Goal: Find specific page/section: Find specific page/section

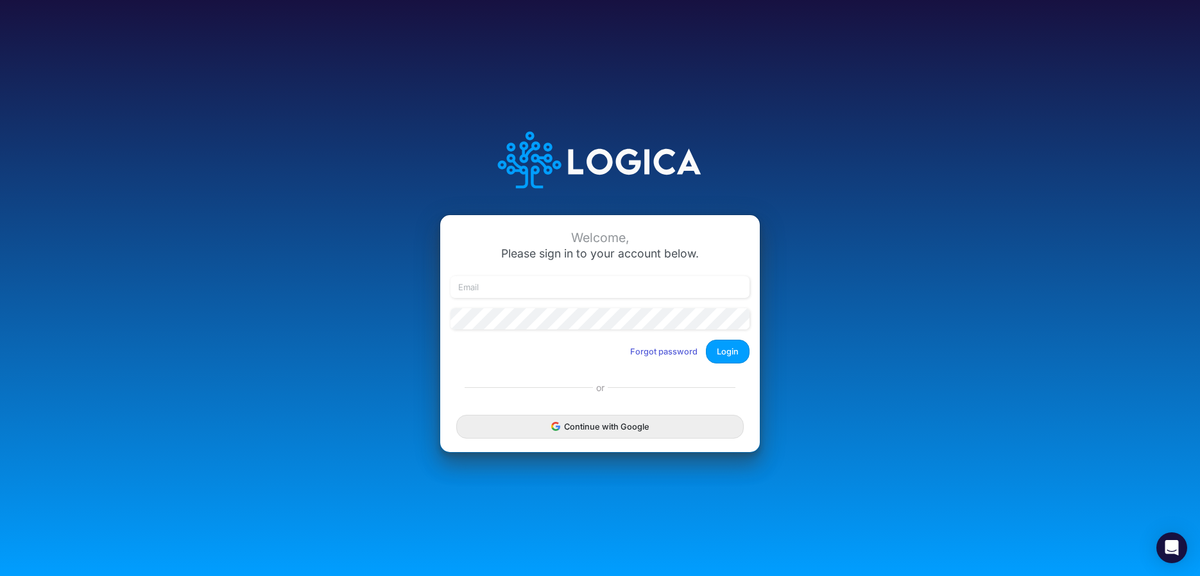
click at [592, 420] on button "Continue with Google" at bounding box center [600, 427] width 288 height 24
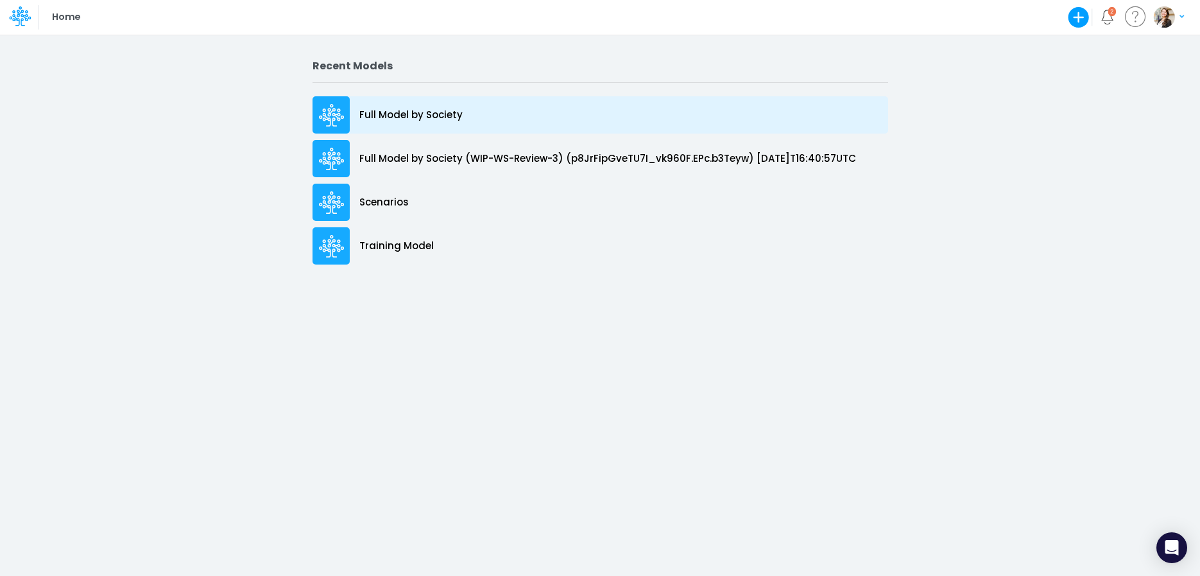
click at [408, 113] on p "Full Model by Society" at bounding box center [410, 115] width 103 height 15
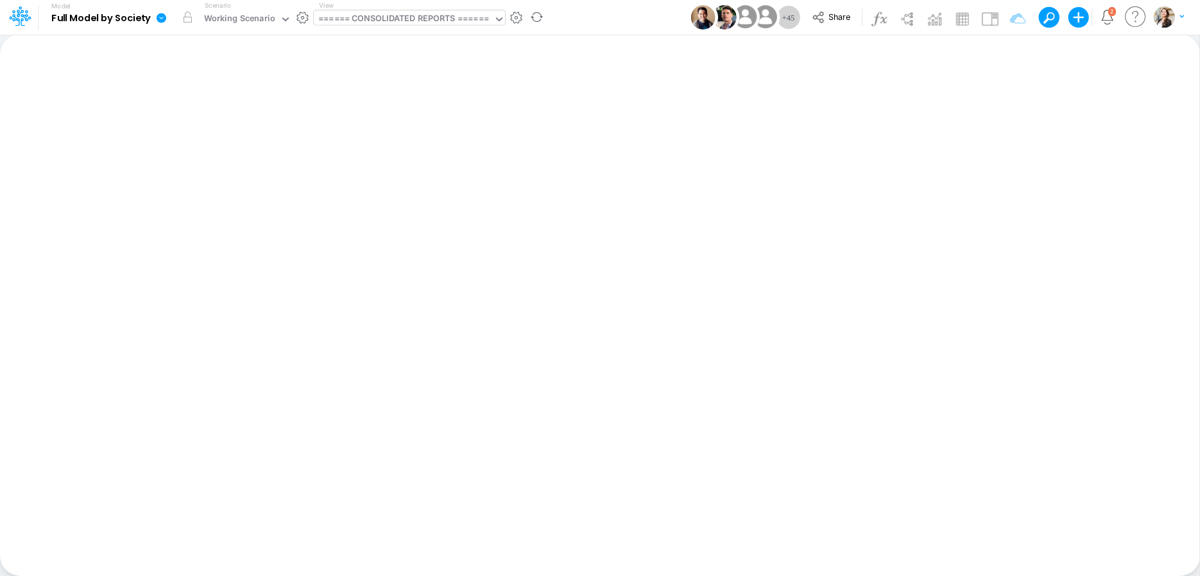
click at [375, 21] on div "====== CONSOLIDATED REPORTS ======" at bounding box center [403, 19] width 171 height 15
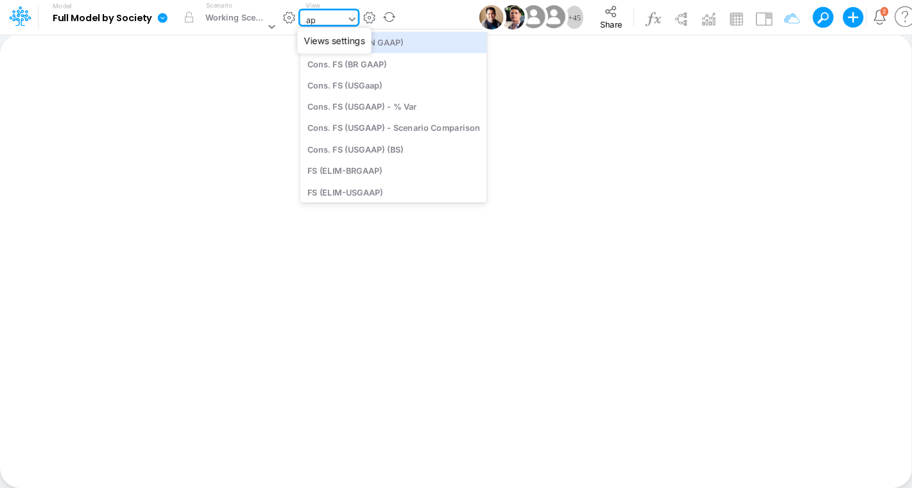
type input "app"
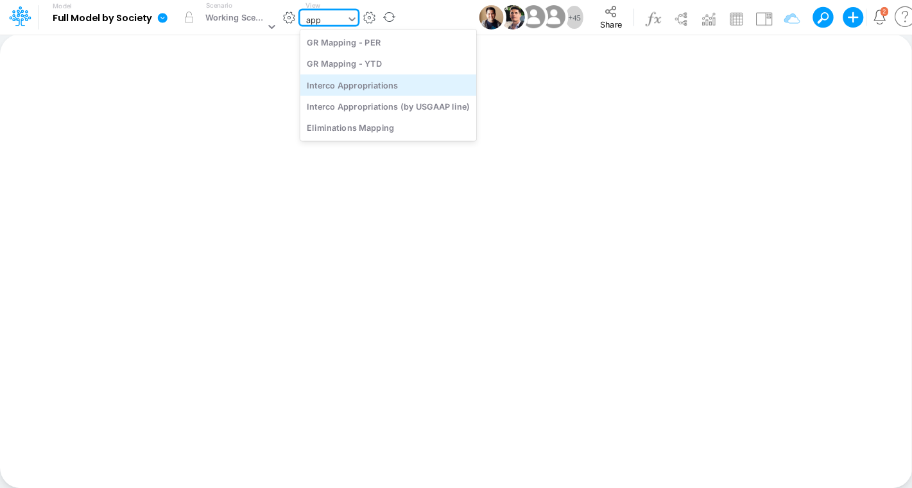
click at [366, 89] on div "Interco Appropriations" at bounding box center [388, 84] width 176 height 21
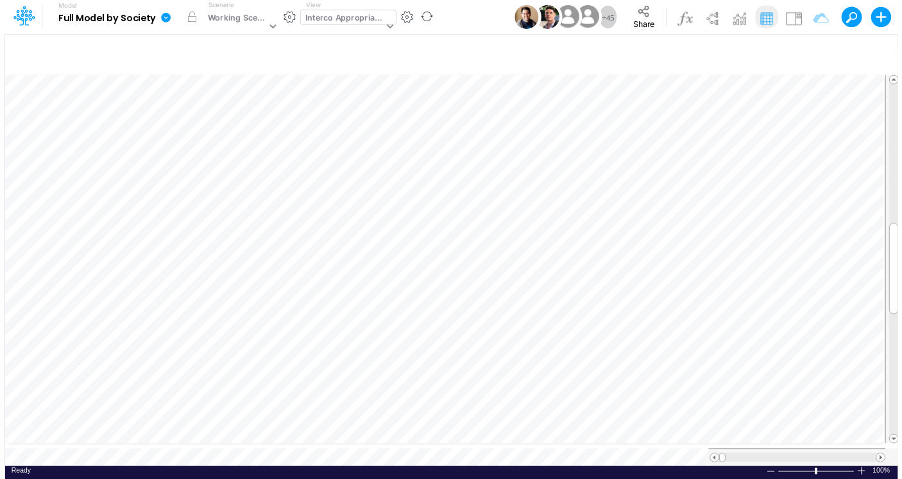
scroll to position [5, 3]
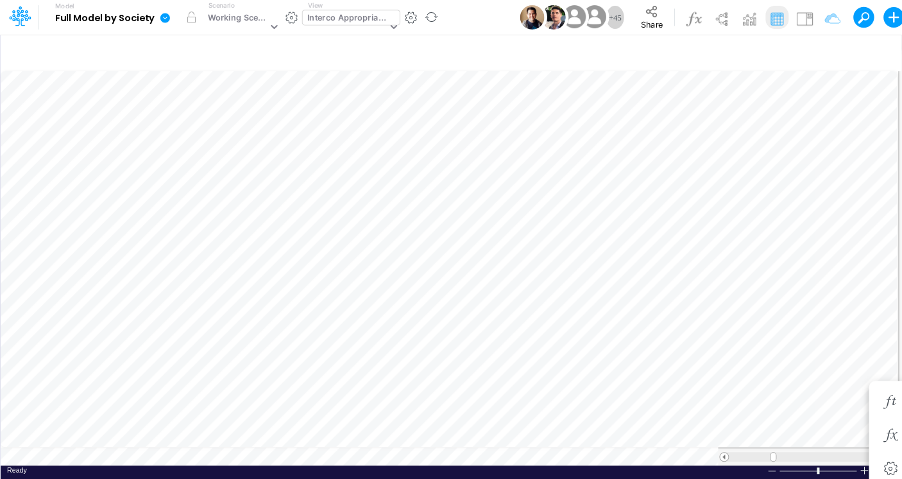
scroll to position [5, 3]
